Goal: Task Accomplishment & Management: Use online tool/utility

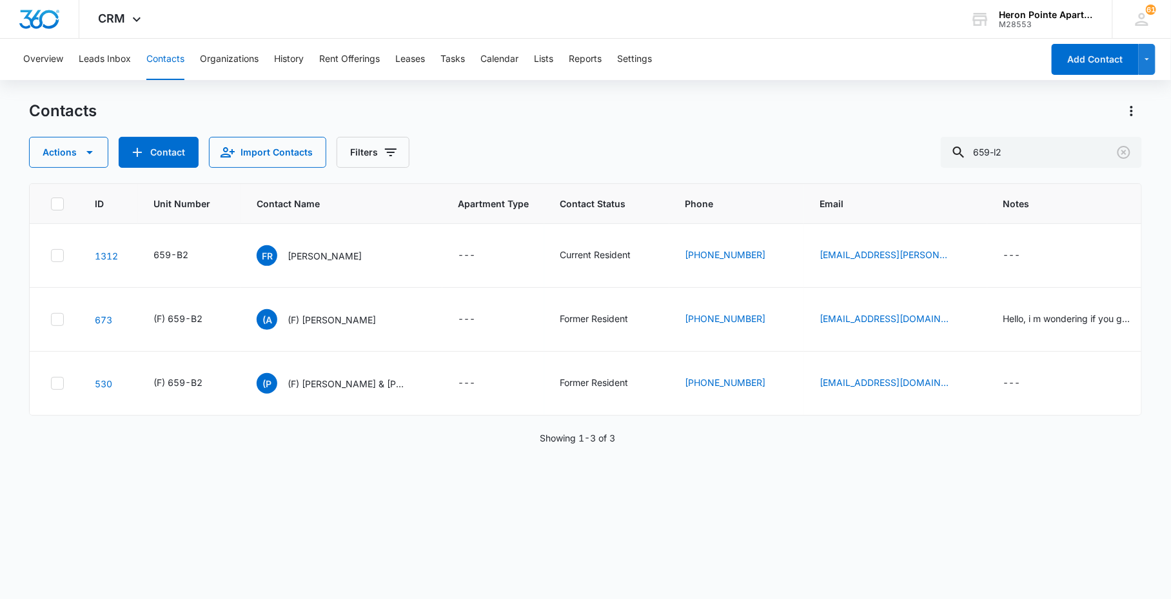
type input "659-l2"
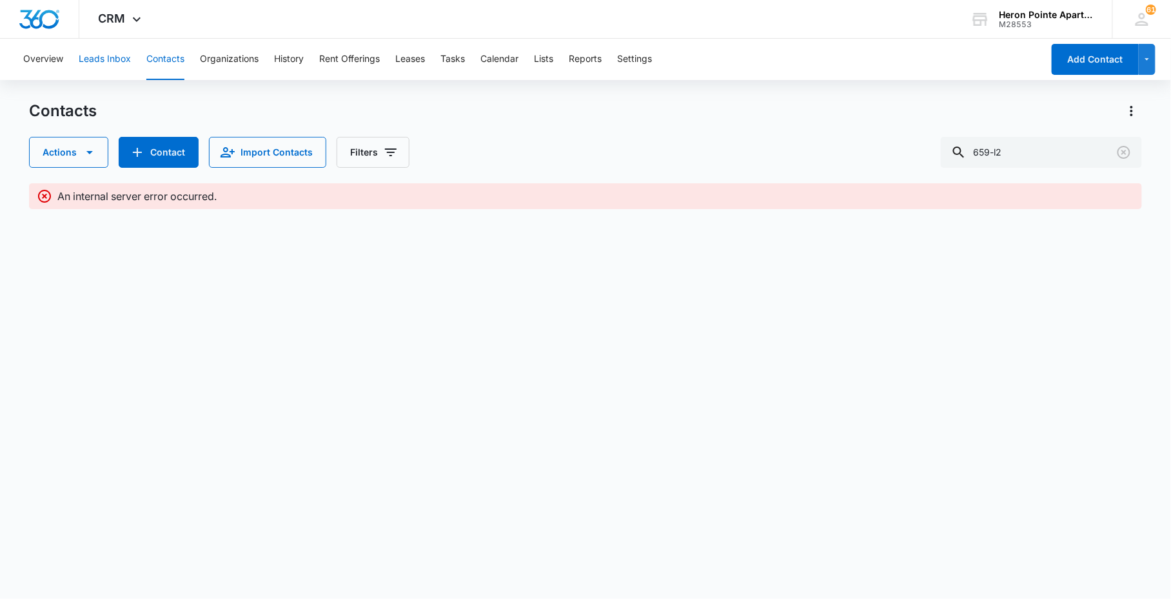
click at [106, 65] on button "Leads Inbox" at bounding box center [105, 59] width 52 height 41
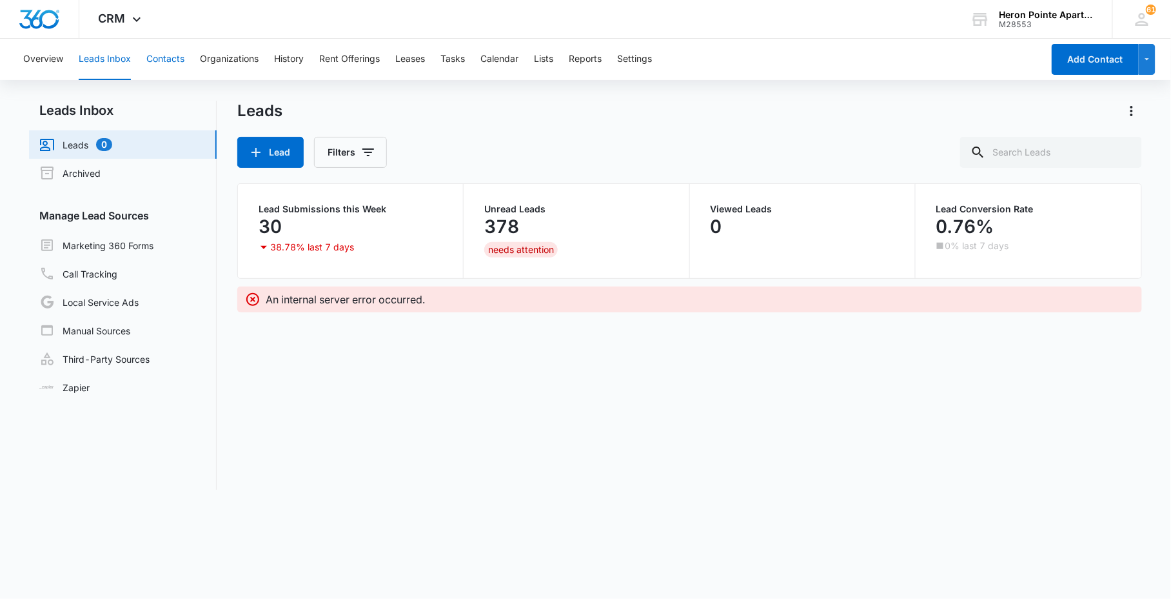
click at [175, 59] on button "Contacts" at bounding box center [165, 59] width 38 height 41
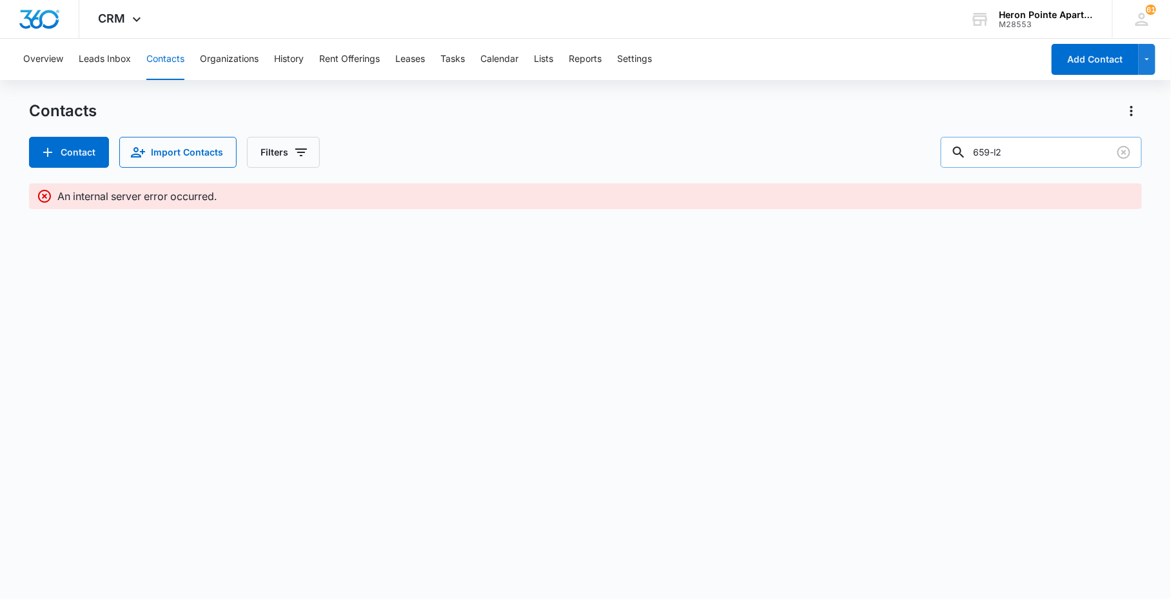
drag, startPoint x: 1042, startPoint y: 152, endPoint x: 963, endPoint y: 144, distance: 79.8
click at [971, 155] on div "659-l2" at bounding box center [1041, 152] width 201 height 31
type input "l"
type input "L2"
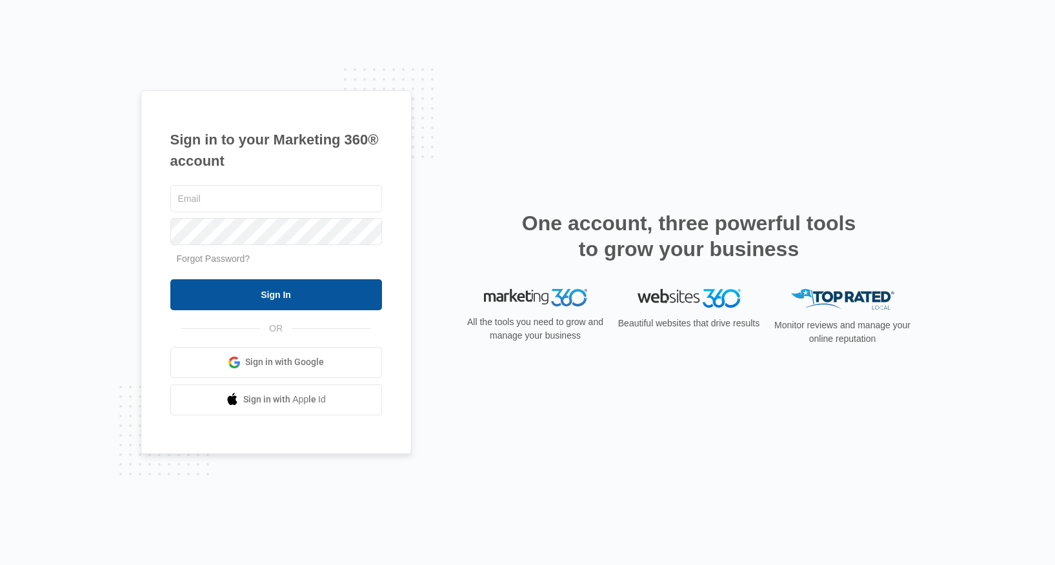
type input "[EMAIL_ADDRESS][DOMAIN_NAME]"
click at [278, 287] on input "Sign In" at bounding box center [276, 294] width 212 height 31
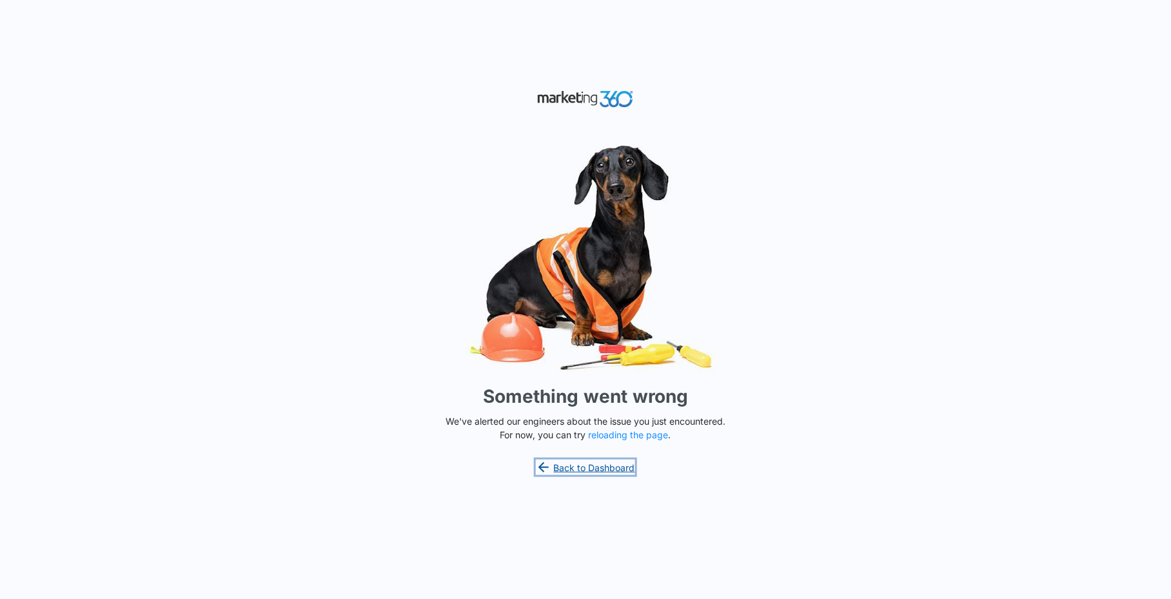
click at [597, 466] on link "Back to Dashboard" at bounding box center [585, 466] width 99 height 15
click at [648, 433] on button "reloading the page" at bounding box center [629, 435] width 80 height 10
